Goal: Task Accomplishment & Management: Use online tool/utility

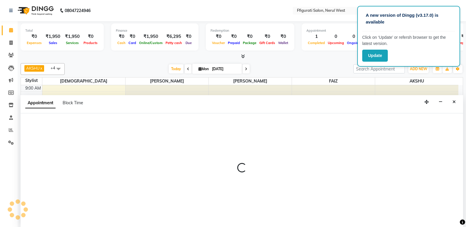
scroll to position [0, 0]
select select "59372"
select select "tentative"
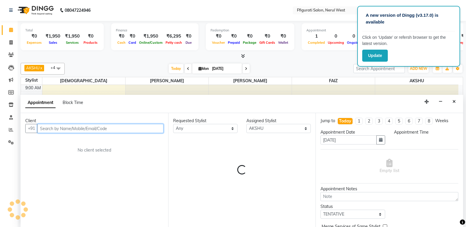
select select "765"
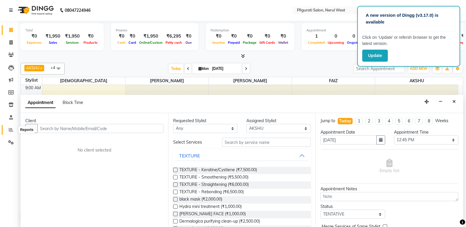
click at [10, 130] on icon at bounding box center [11, 130] width 4 height 4
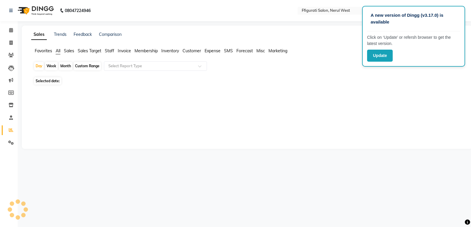
click at [69, 67] on div "Month" at bounding box center [66, 66] width 14 height 8
select select "9"
select select "2025"
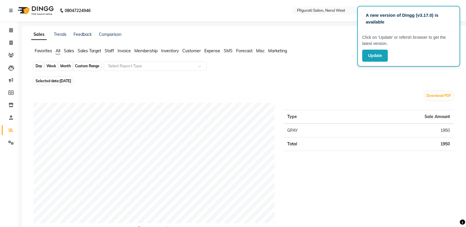
click at [67, 66] on div "Month" at bounding box center [66, 66] width 14 height 8
select select "9"
select select "2025"
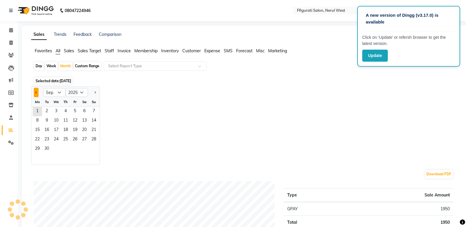
click at [35, 92] on button "Previous month" at bounding box center [36, 92] width 5 height 9
select select "8"
click at [74, 112] on span "1" at bounding box center [74, 111] width 9 height 9
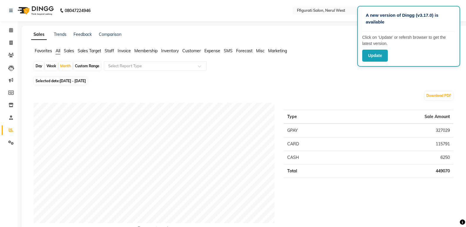
click at [109, 51] on span "Staff" at bounding box center [109, 50] width 9 height 5
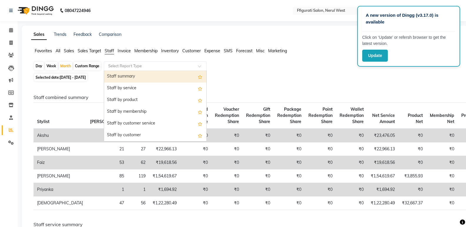
click at [157, 66] on input "text" at bounding box center [149, 66] width 85 height 6
click at [145, 79] on div "Staff summary" at bounding box center [155, 77] width 102 height 12
select select "full_report"
select select "csv"
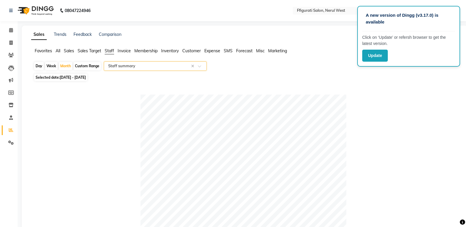
scroll to position [235, 0]
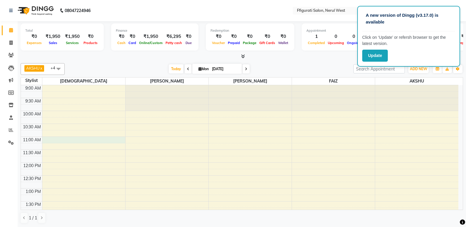
select select "43115"
select select "tentative"
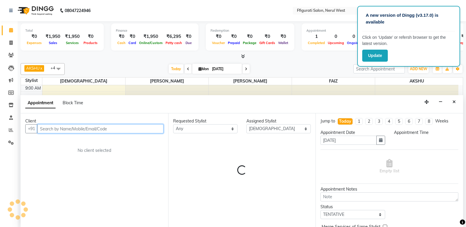
scroll to position [0, 0]
select select "660"
